Goal: Information Seeking & Learning: Check status

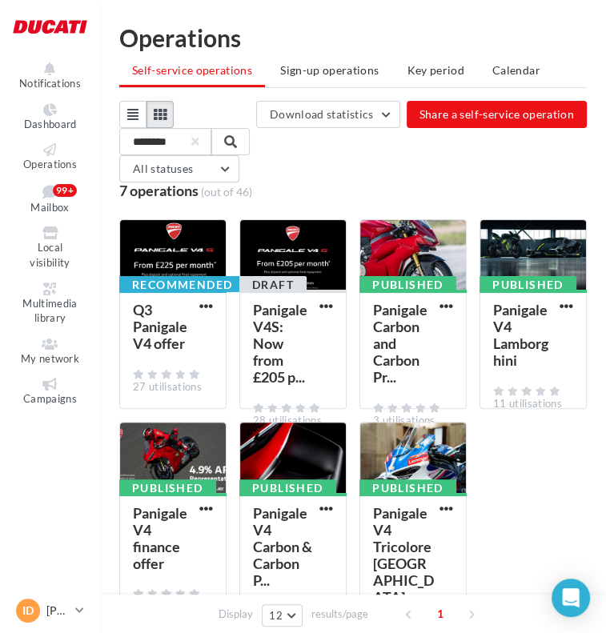
click at [160, 108] on icon at bounding box center [160, 114] width 13 height 13
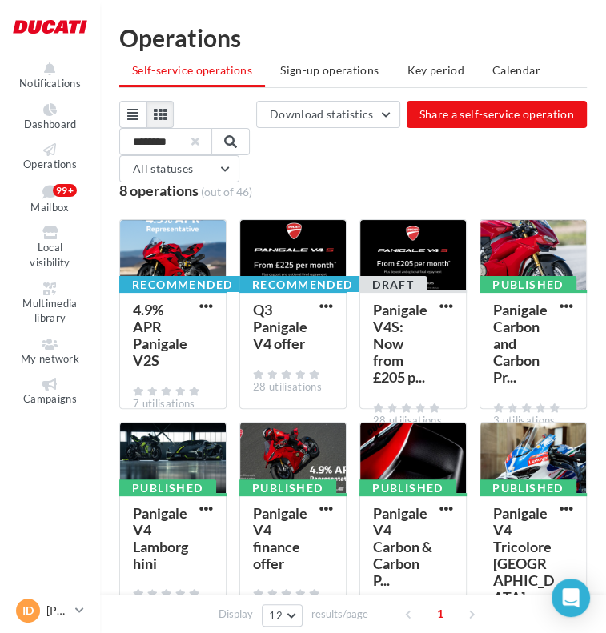
click at [198, 144] on button "button" at bounding box center [195, 141] width 6 height 6
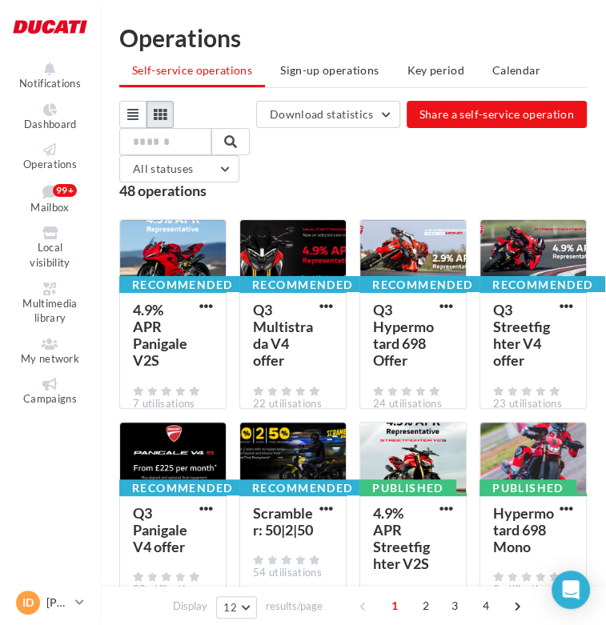
click at [156, 110] on icon at bounding box center [160, 114] width 13 height 13
click at [447, 507] on span "button" at bounding box center [446, 509] width 14 height 14
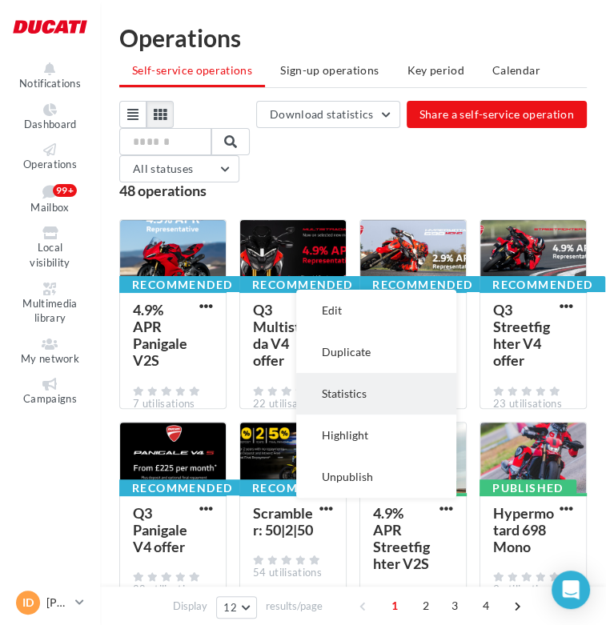
click at [361, 379] on button "Statistics" at bounding box center [376, 394] width 160 height 42
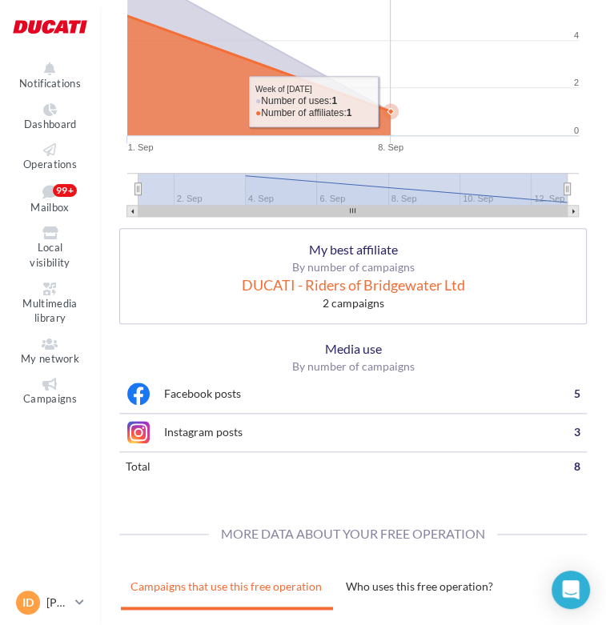
scroll to position [438, 0]
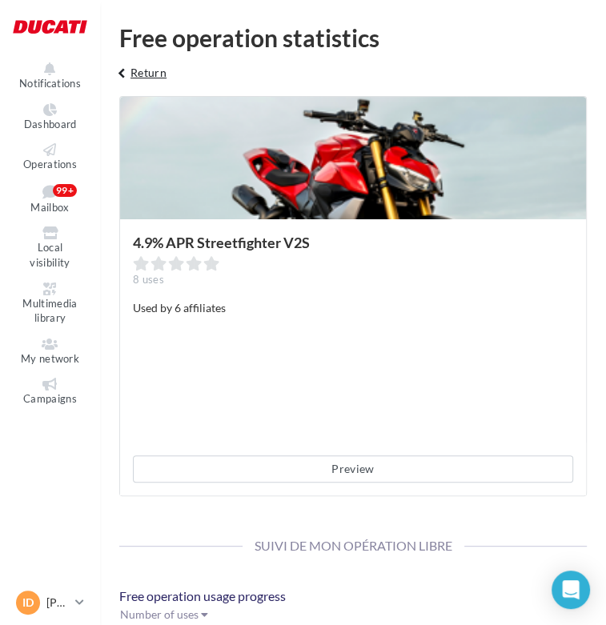
click at [135, 66] on button "keyboard_arrow_left Return" at bounding box center [139, 78] width 66 height 32
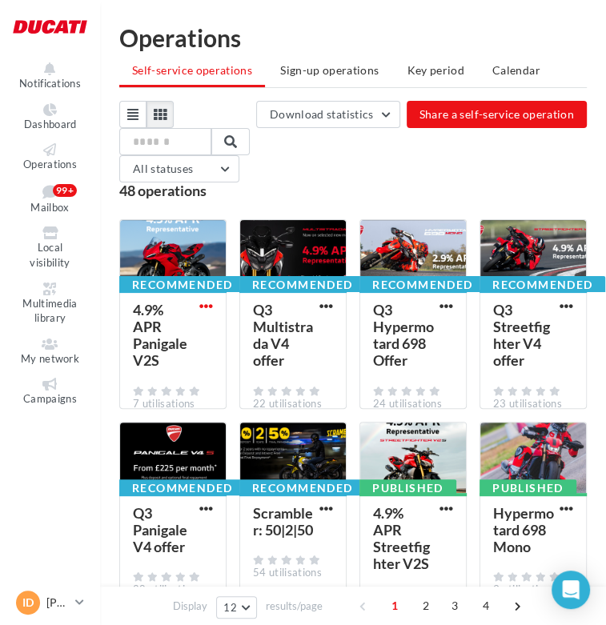
click at [212, 308] on span "button" at bounding box center [206, 306] width 14 height 14
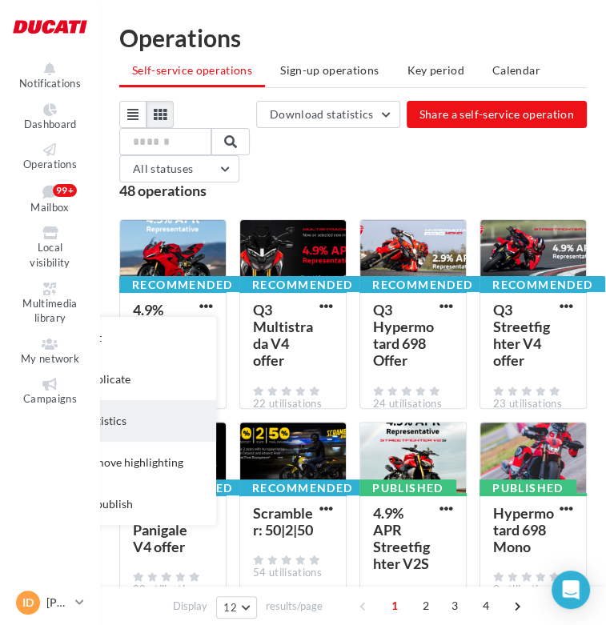
click at [132, 414] on button "Statistics" at bounding box center [136, 421] width 160 height 42
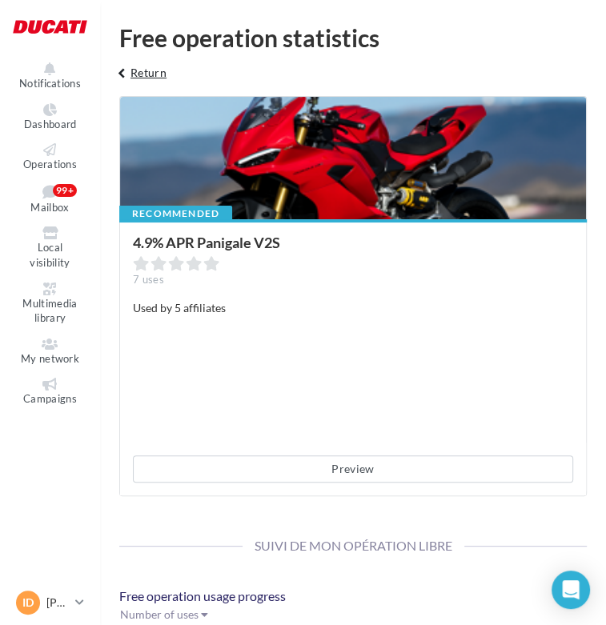
click at [144, 72] on button "keyboard_arrow_left Return" at bounding box center [139, 78] width 66 height 32
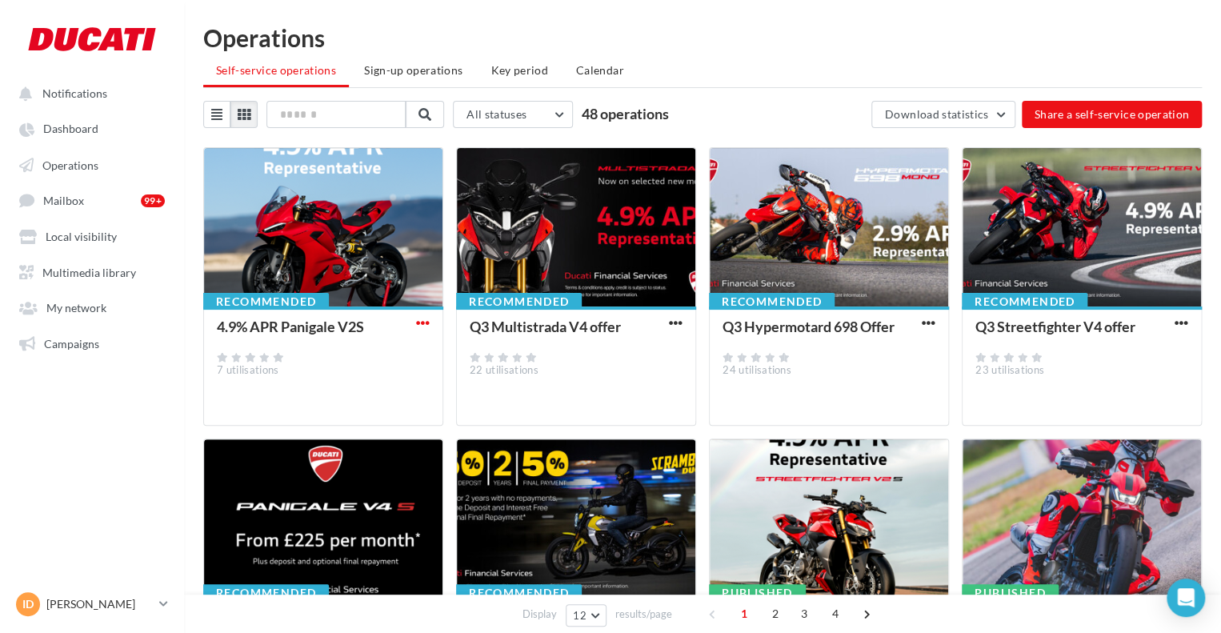
click at [416, 317] on button "button" at bounding box center [423, 324] width 20 height 16
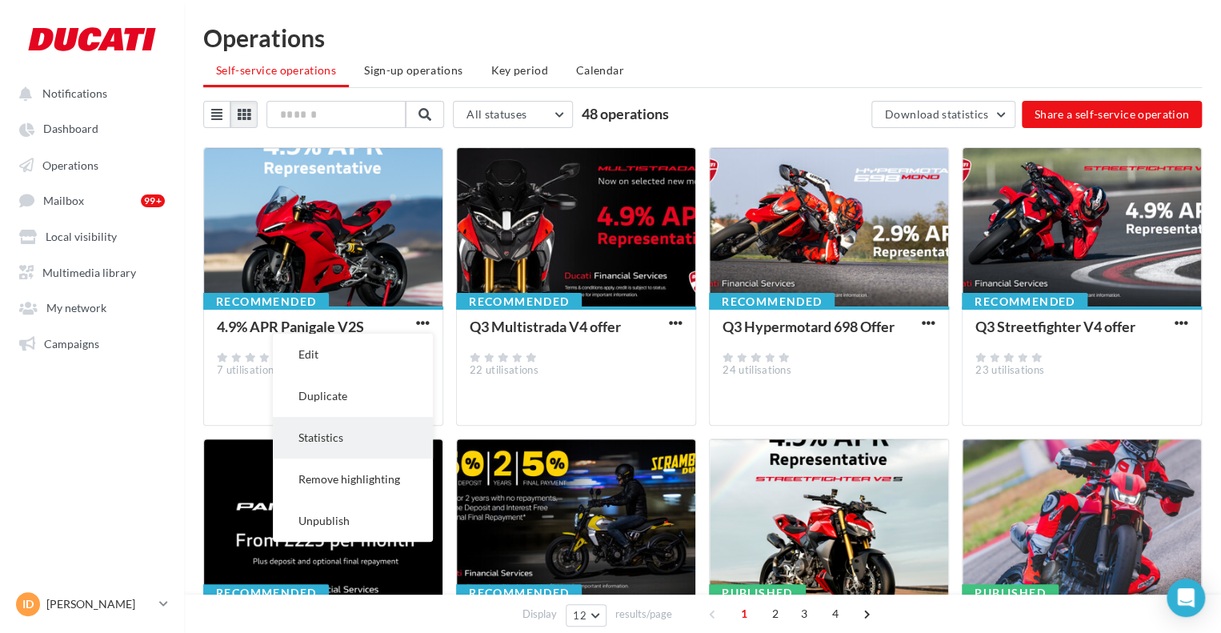
click at [375, 444] on button "Statistics" at bounding box center [353, 438] width 160 height 42
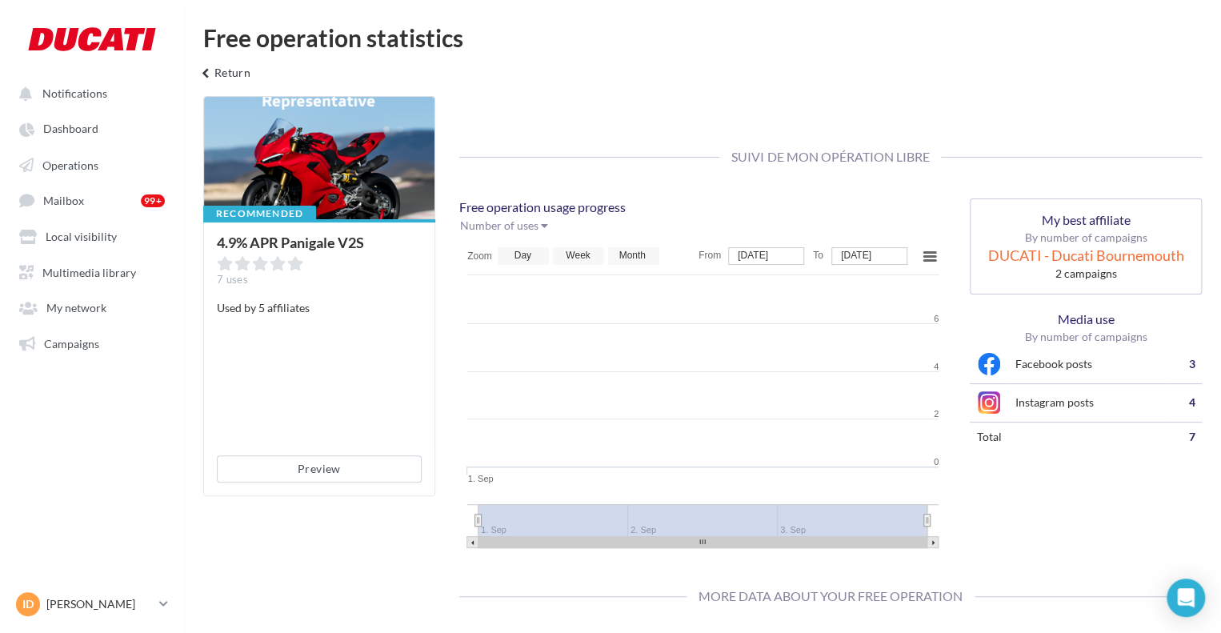
click at [234, 58] on div "Free operation statistics keyboard_arrow_left Return" at bounding box center [702, 60] width 1037 height 69
click at [236, 78] on button "keyboard_arrow_left Return" at bounding box center [223, 78] width 66 height 32
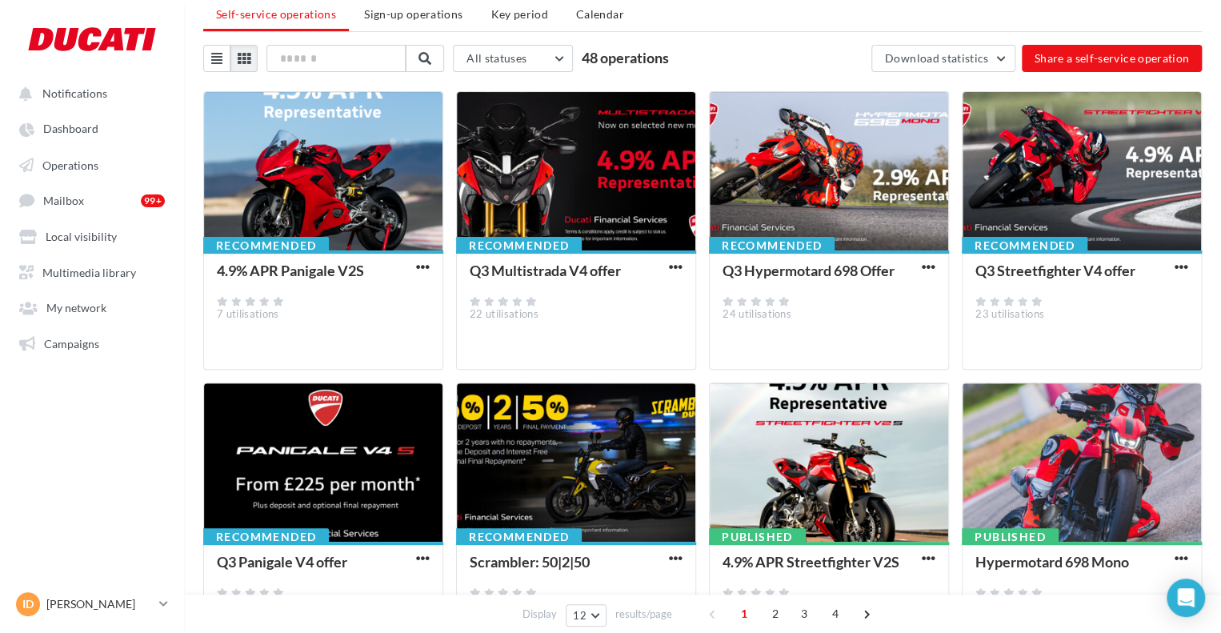
scroll to position [160, 0]
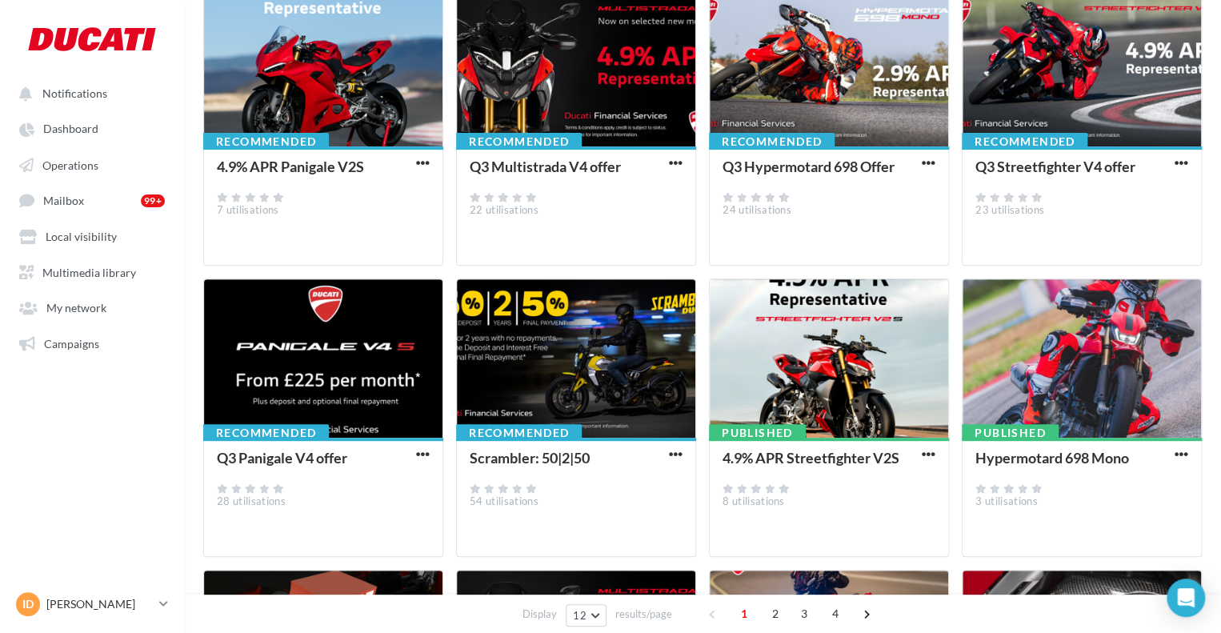
click at [605, 457] on button "button" at bounding box center [929, 455] width 20 height 16
click at [605, 559] on button "Statistics" at bounding box center [858, 569] width 160 height 42
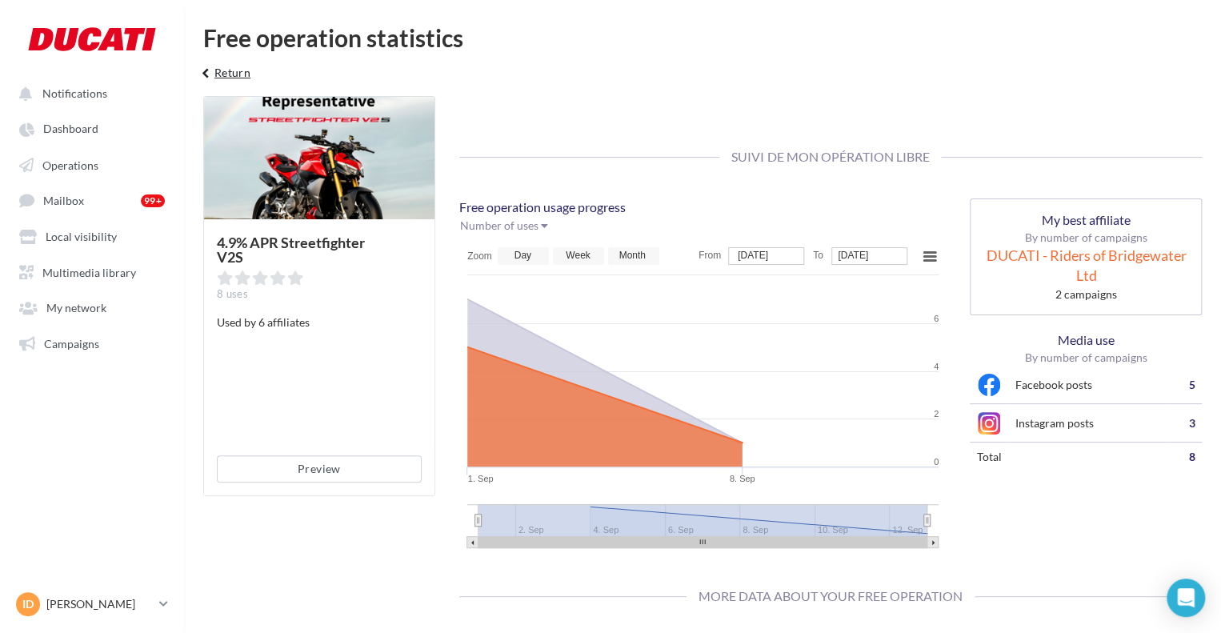
click at [224, 70] on button "keyboard_arrow_left Return" at bounding box center [223, 78] width 66 height 32
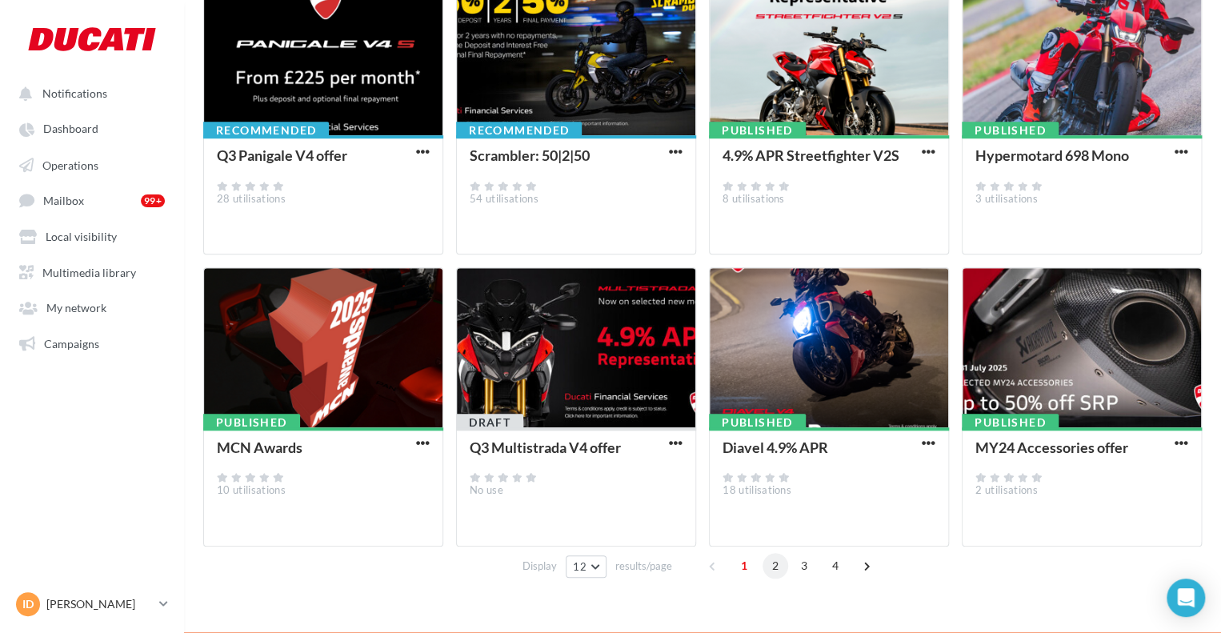
click at [605, 561] on span "2" at bounding box center [775, 566] width 26 height 26
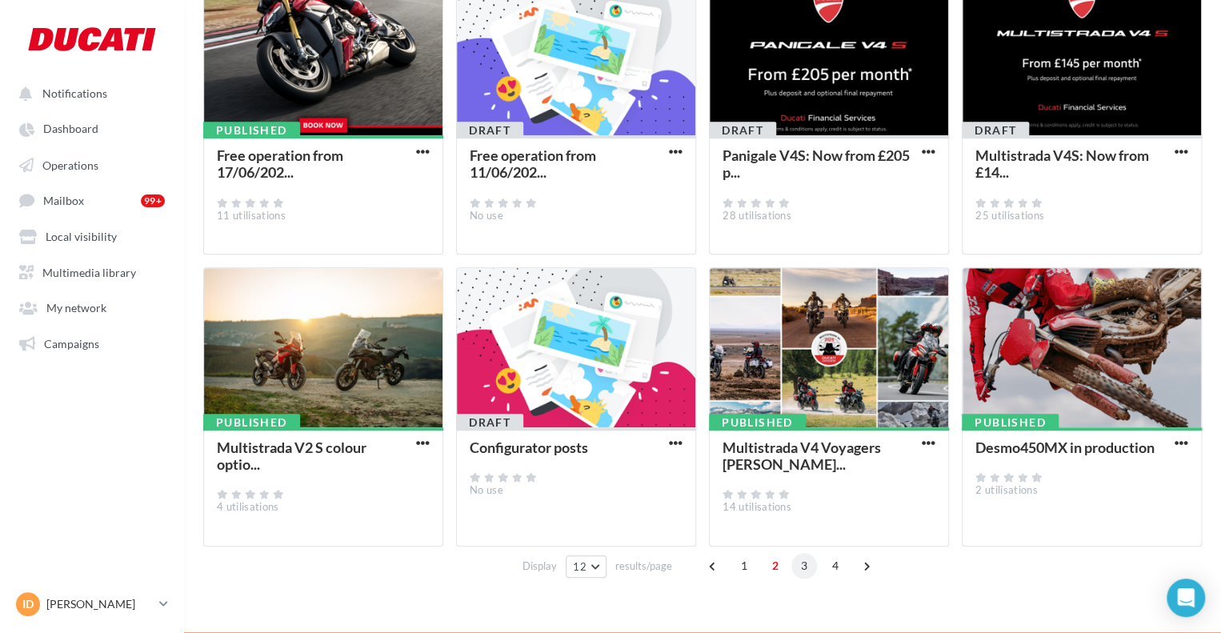
click at [605, 572] on span "3" at bounding box center [804, 566] width 26 height 26
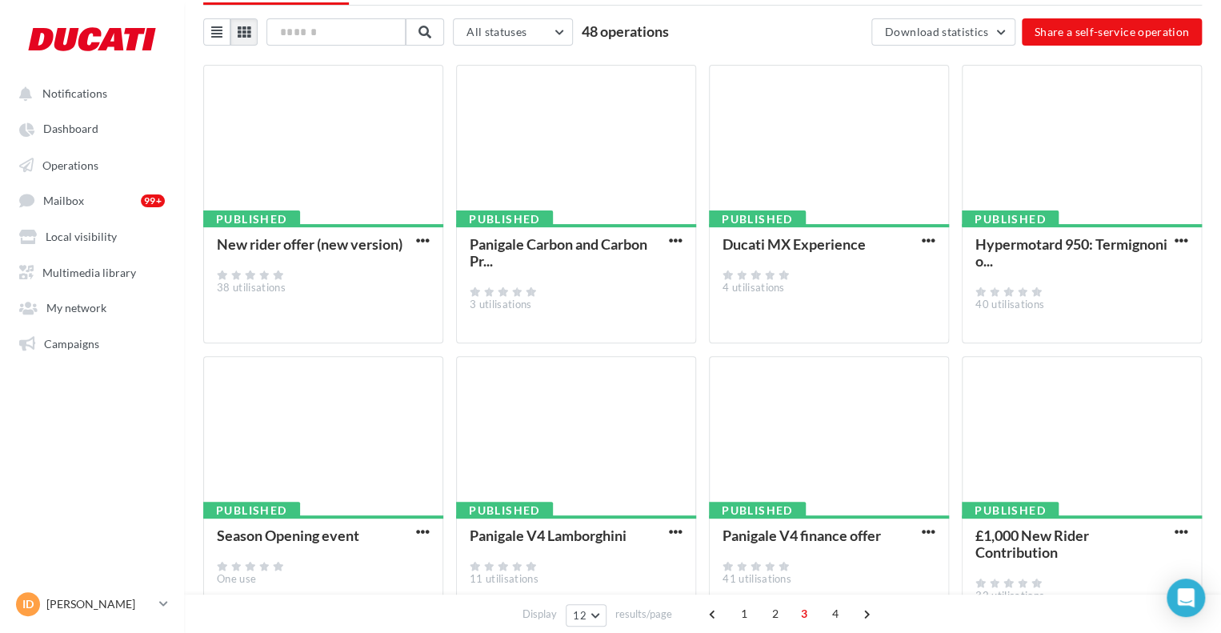
scroll to position [462, 0]
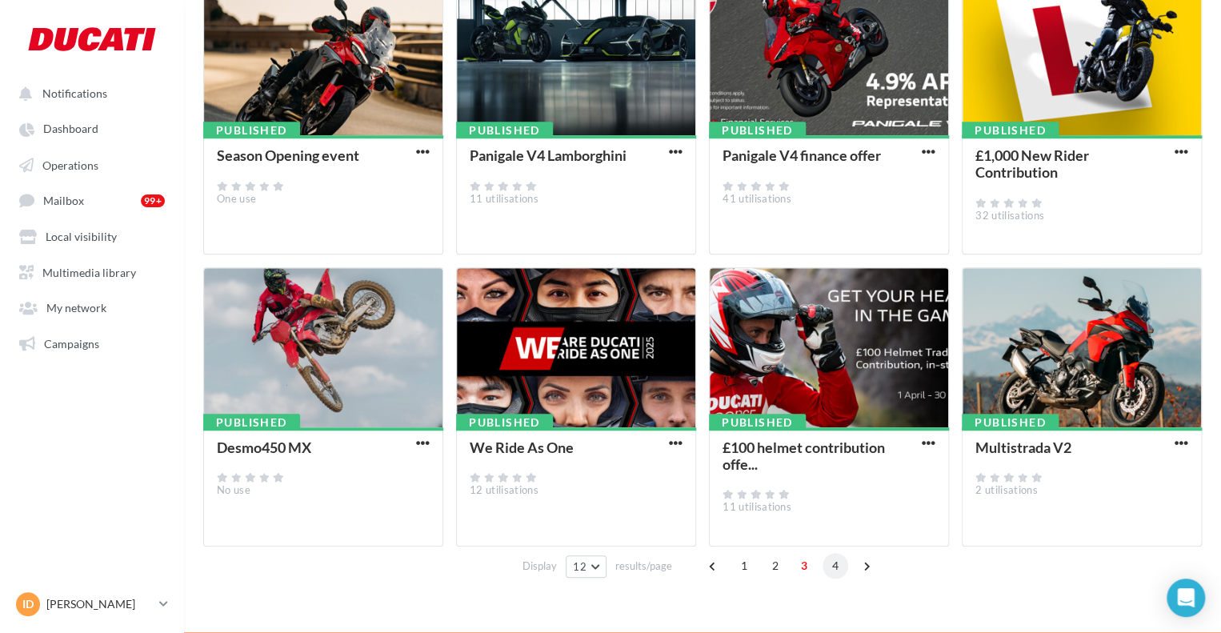
click at [605, 566] on span "4" at bounding box center [835, 566] width 26 height 26
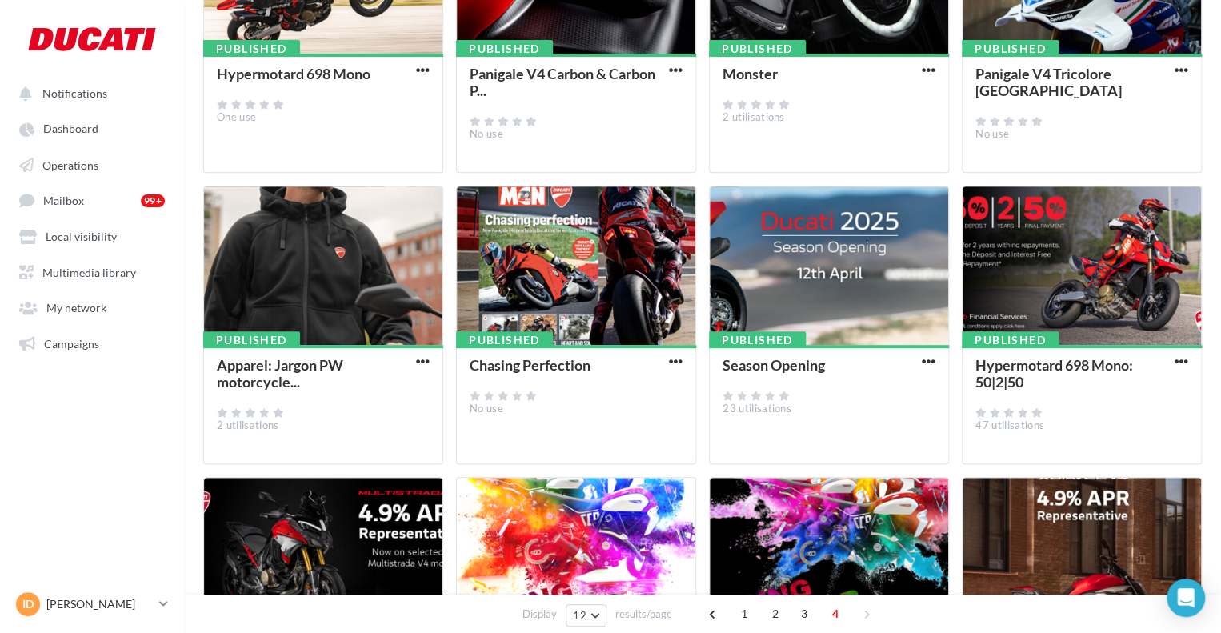
scroll to position [222, 0]
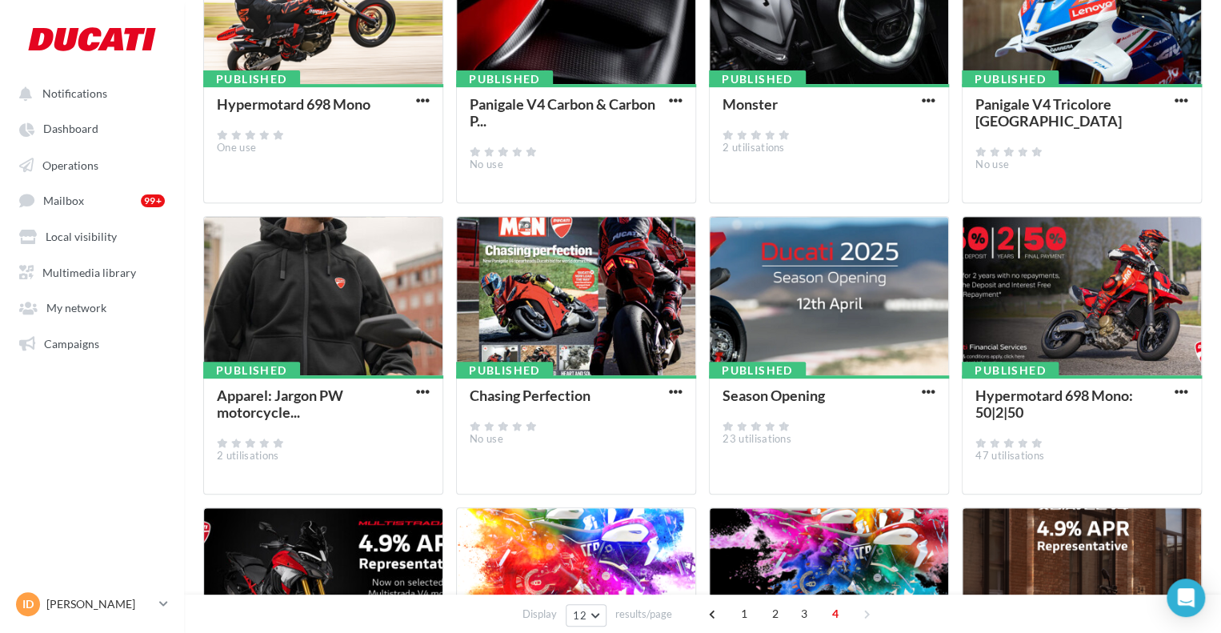
click at [605, 390] on div "Published Hypermotard 698 Mono: 50|2|50 47 utilisations" at bounding box center [1082, 433] width 238 height 117
click at [605, 390] on span "button" at bounding box center [1182, 392] width 14 height 14
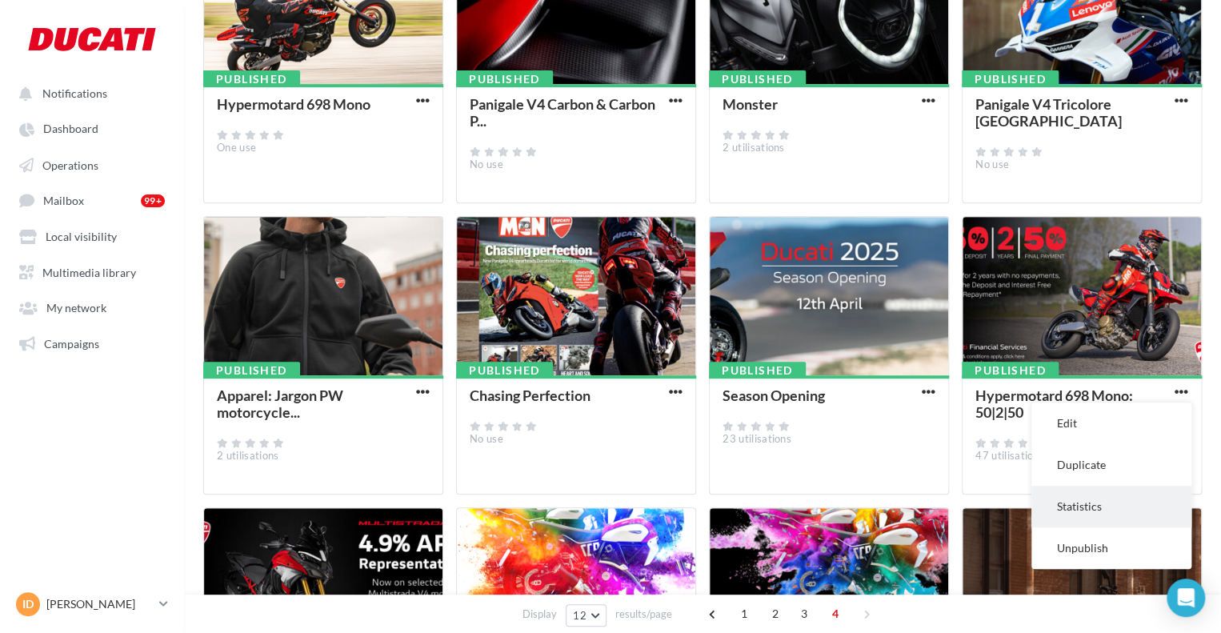
click at [605, 503] on button "Statistics" at bounding box center [1111, 507] width 160 height 42
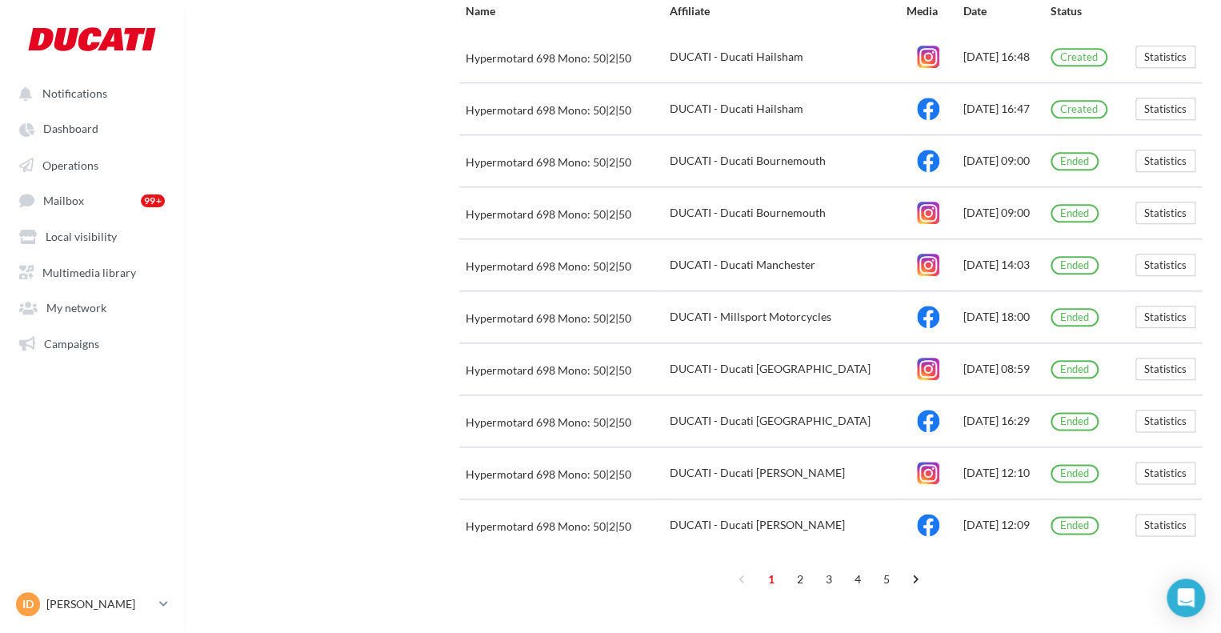
scroll to position [743, 0]
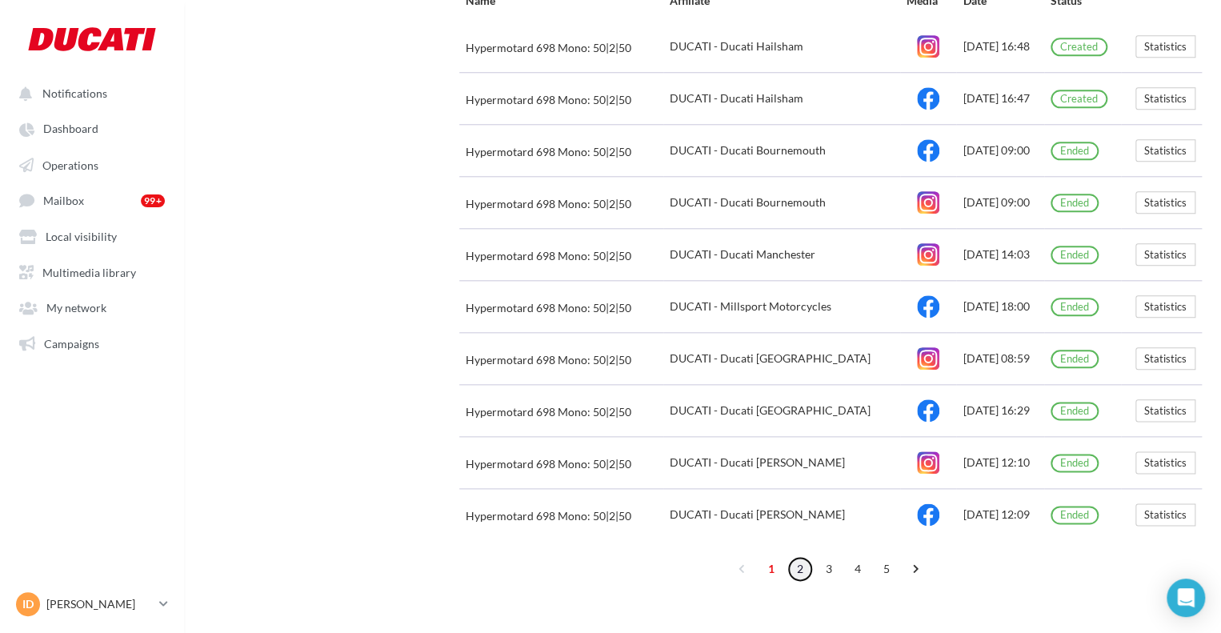
click at [605, 556] on link "2" at bounding box center [800, 569] width 26 height 26
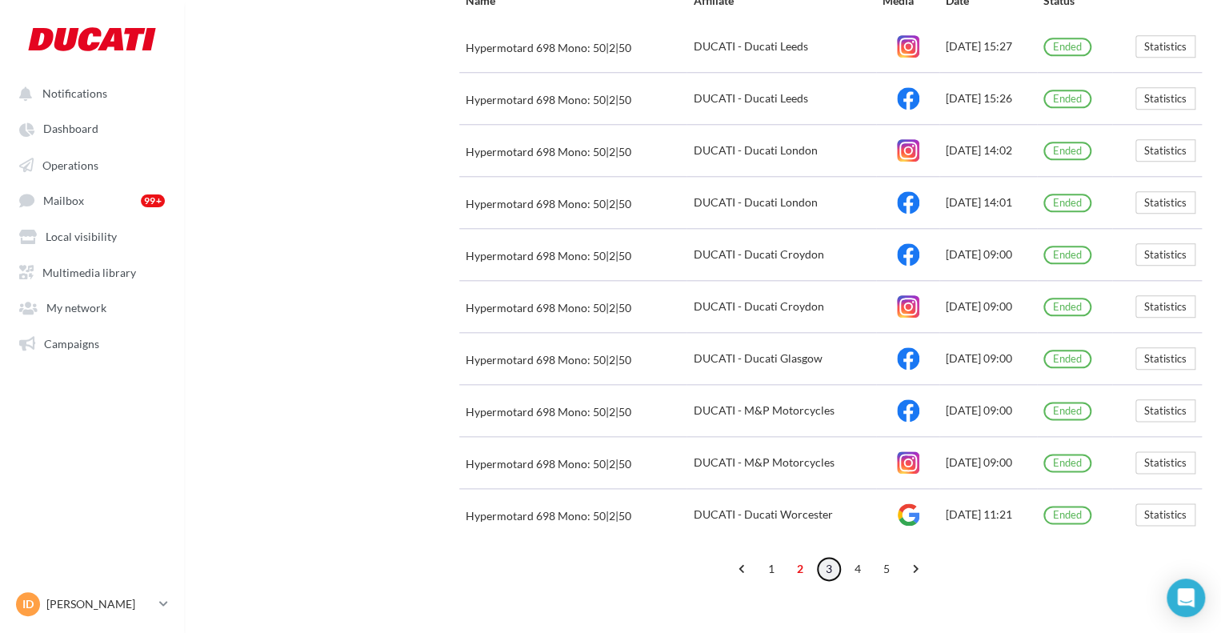
click at [605, 556] on link "3" at bounding box center [829, 569] width 26 height 26
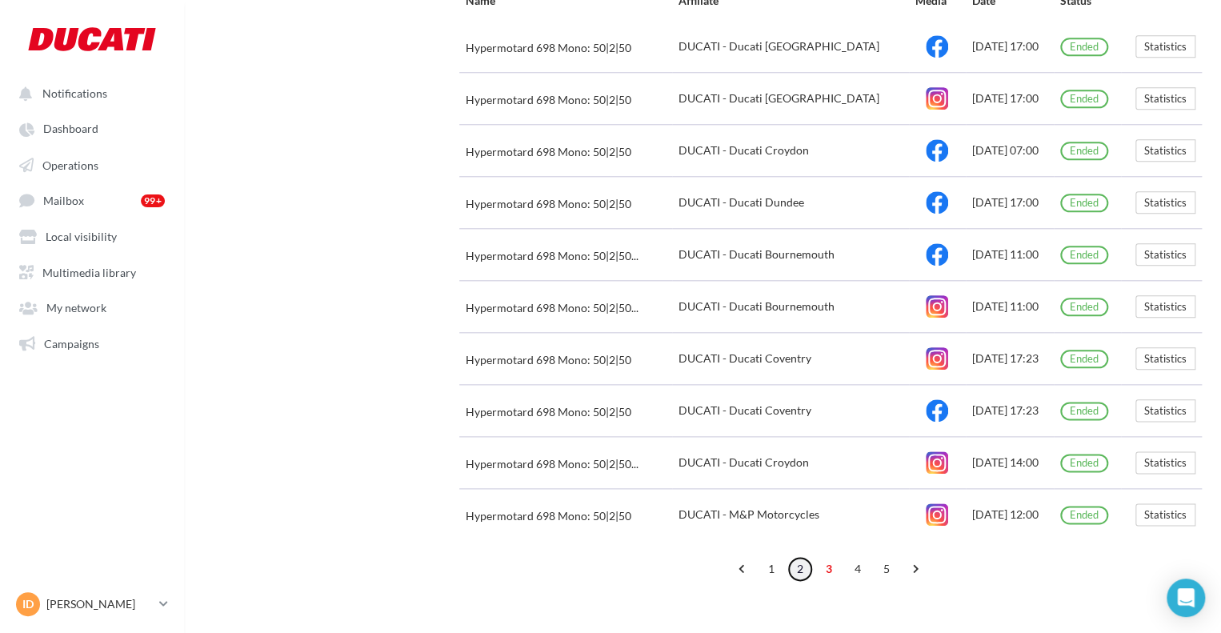
click at [605, 559] on link "2" at bounding box center [800, 569] width 26 height 26
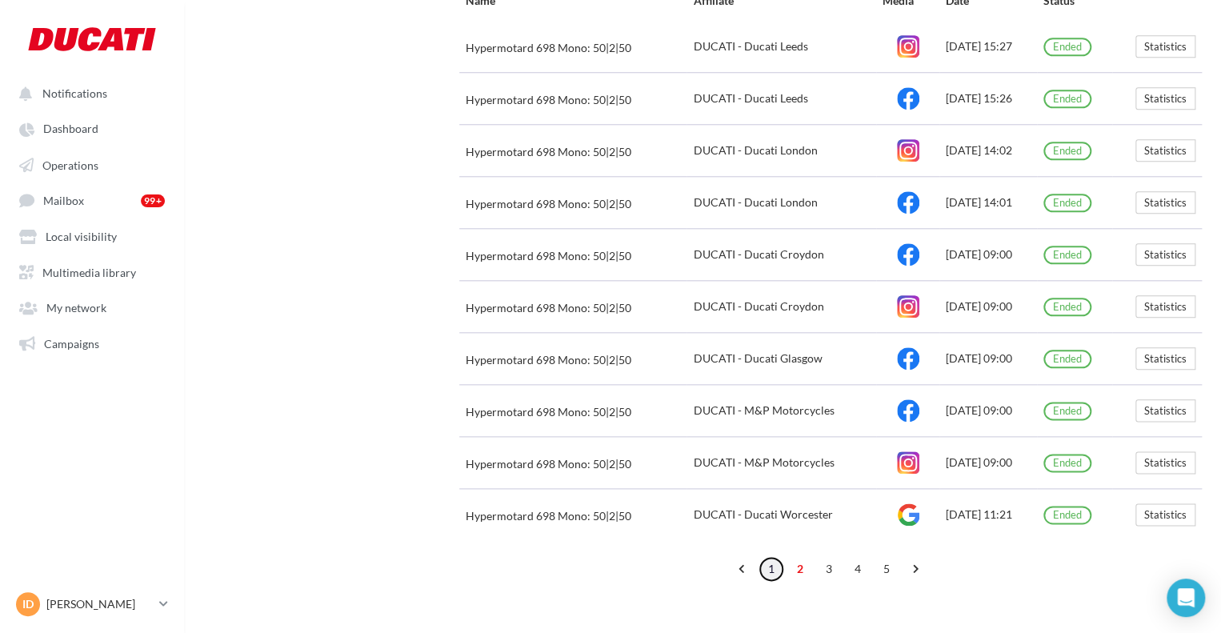
click at [605, 566] on link "1" at bounding box center [771, 569] width 26 height 26
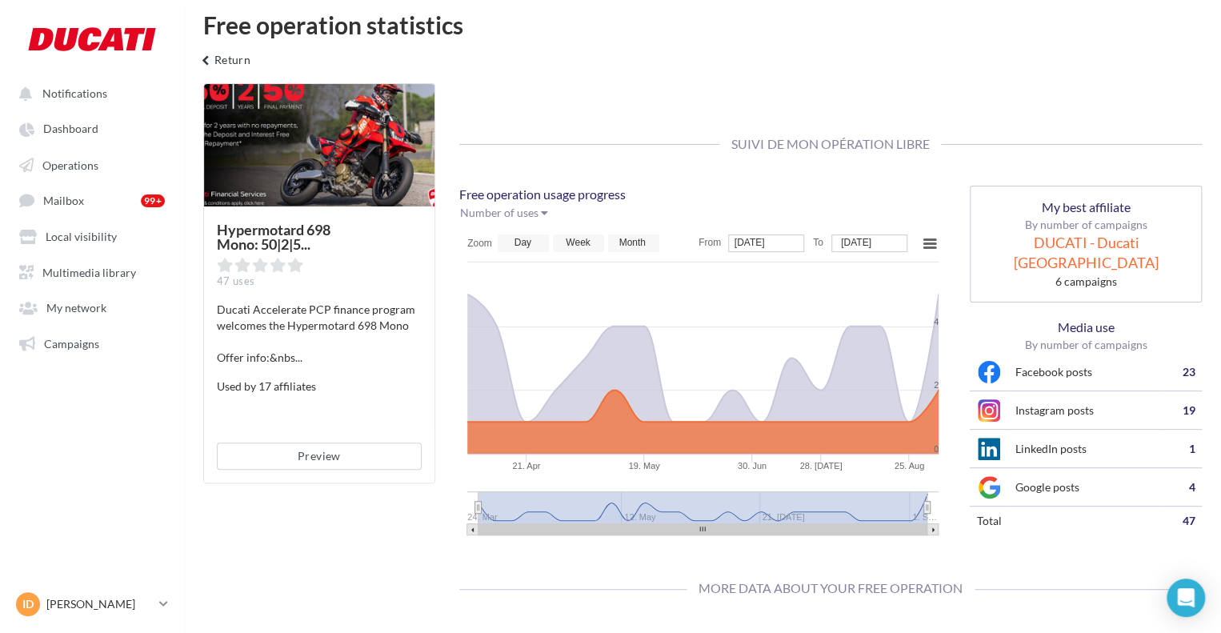
scroll to position [0, 0]
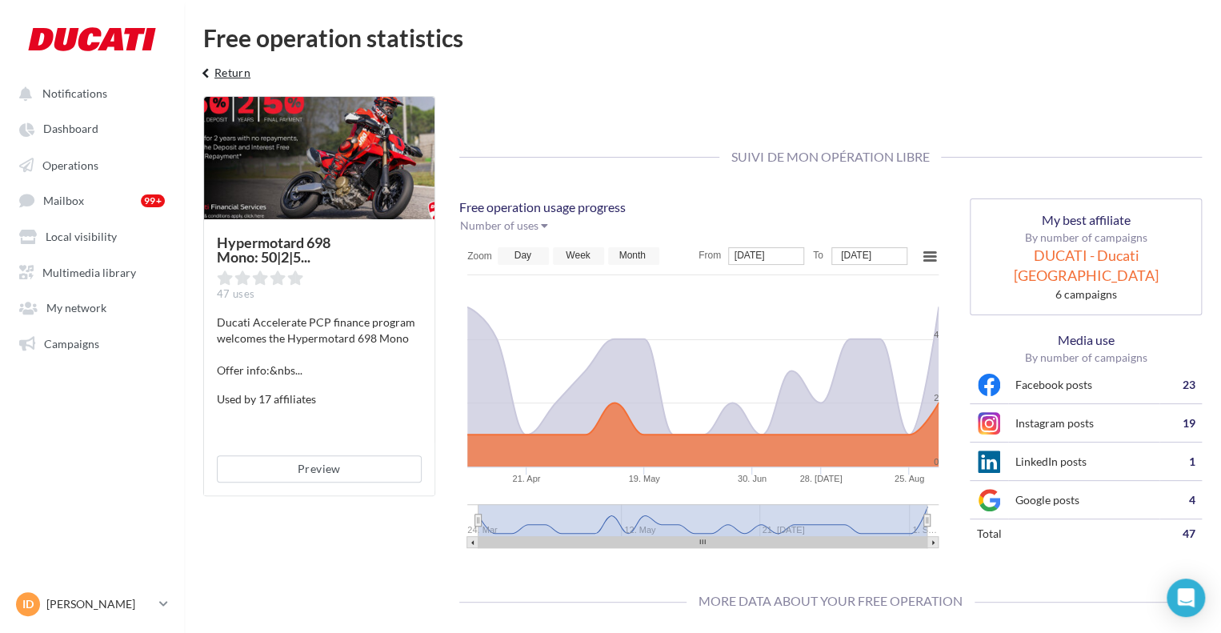
click at [224, 73] on button "keyboard_arrow_left Return" at bounding box center [223, 78] width 66 height 32
